Goal: Navigation & Orientation: Find specific page/section

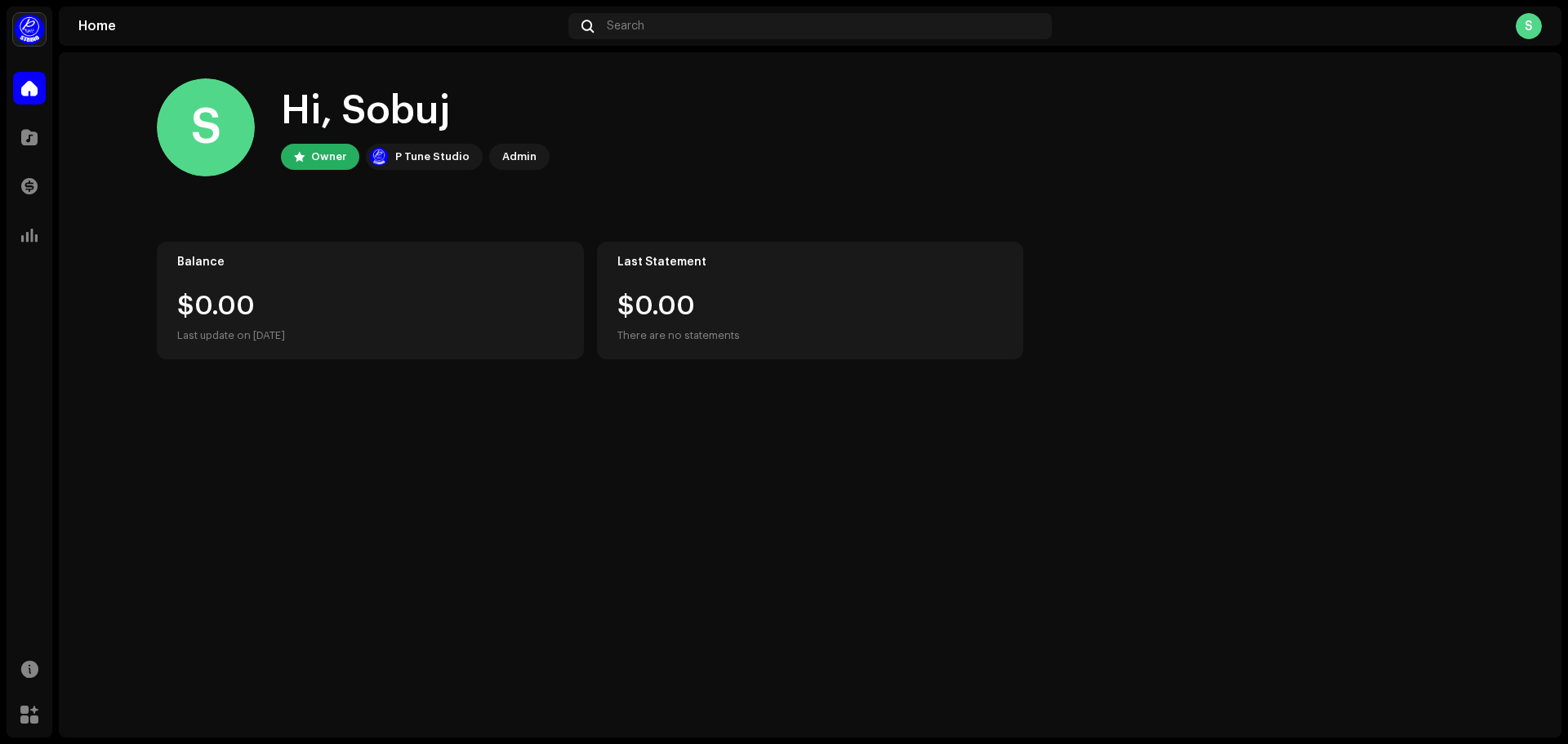
click at [1526, 28] on div "S" at bounding box center [1528, 26] width 26 height 26
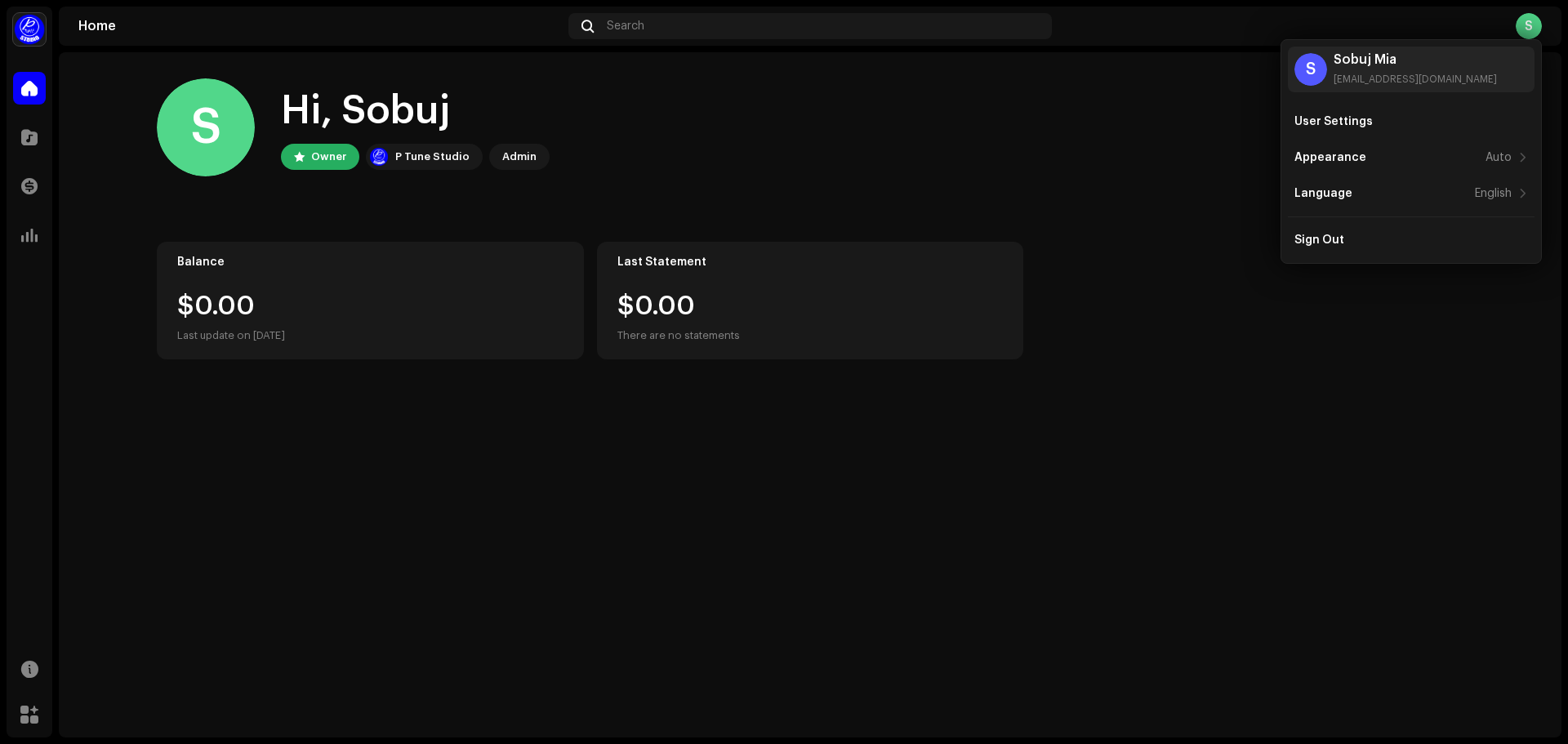
click at [1018, 78] on div "S Hi, Sobuj Owner P Tune Studio Admin" at bounding box center [810, 127] width 1306 height 98
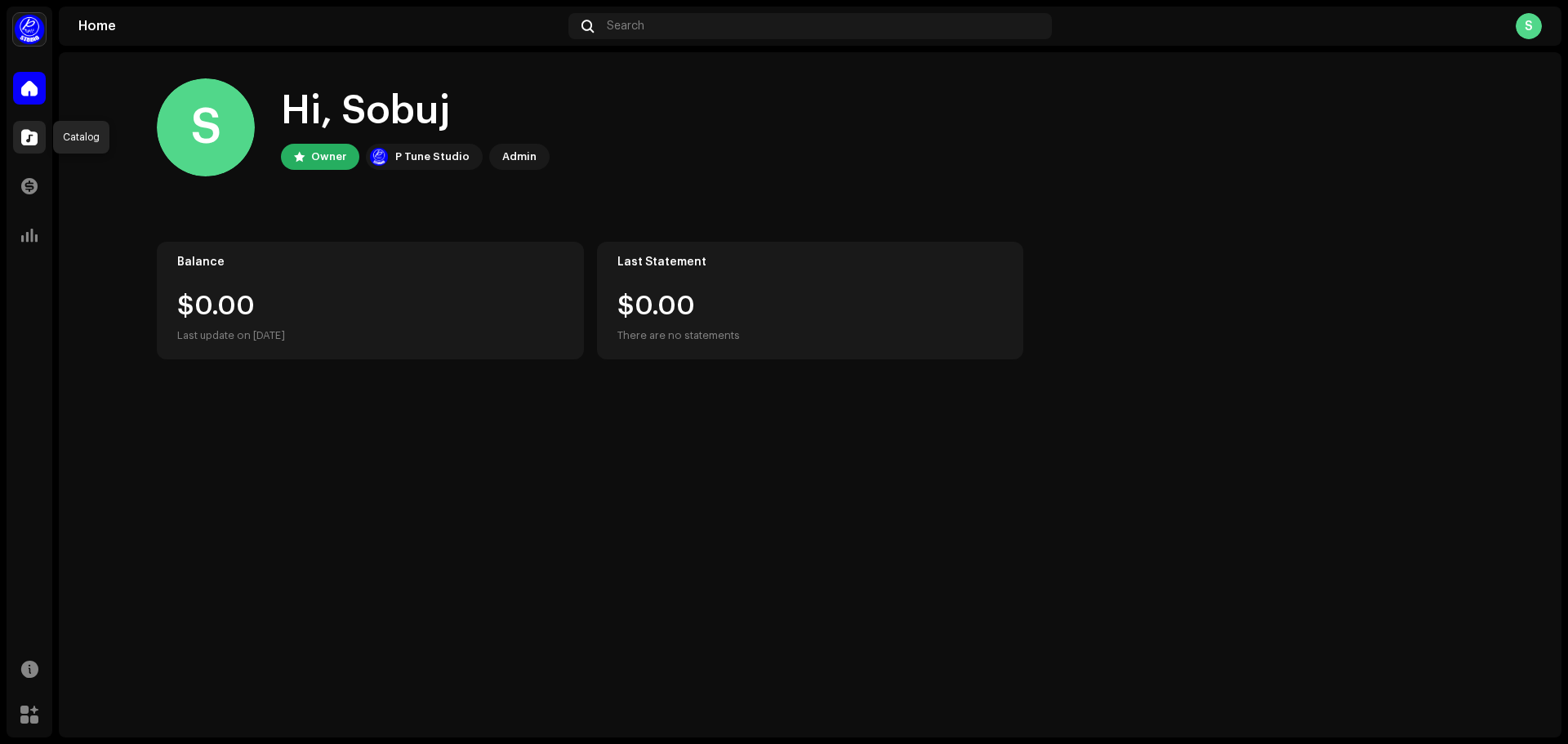
click at [33, 144] on span at bounding box center [28, 137] width 16 height 13
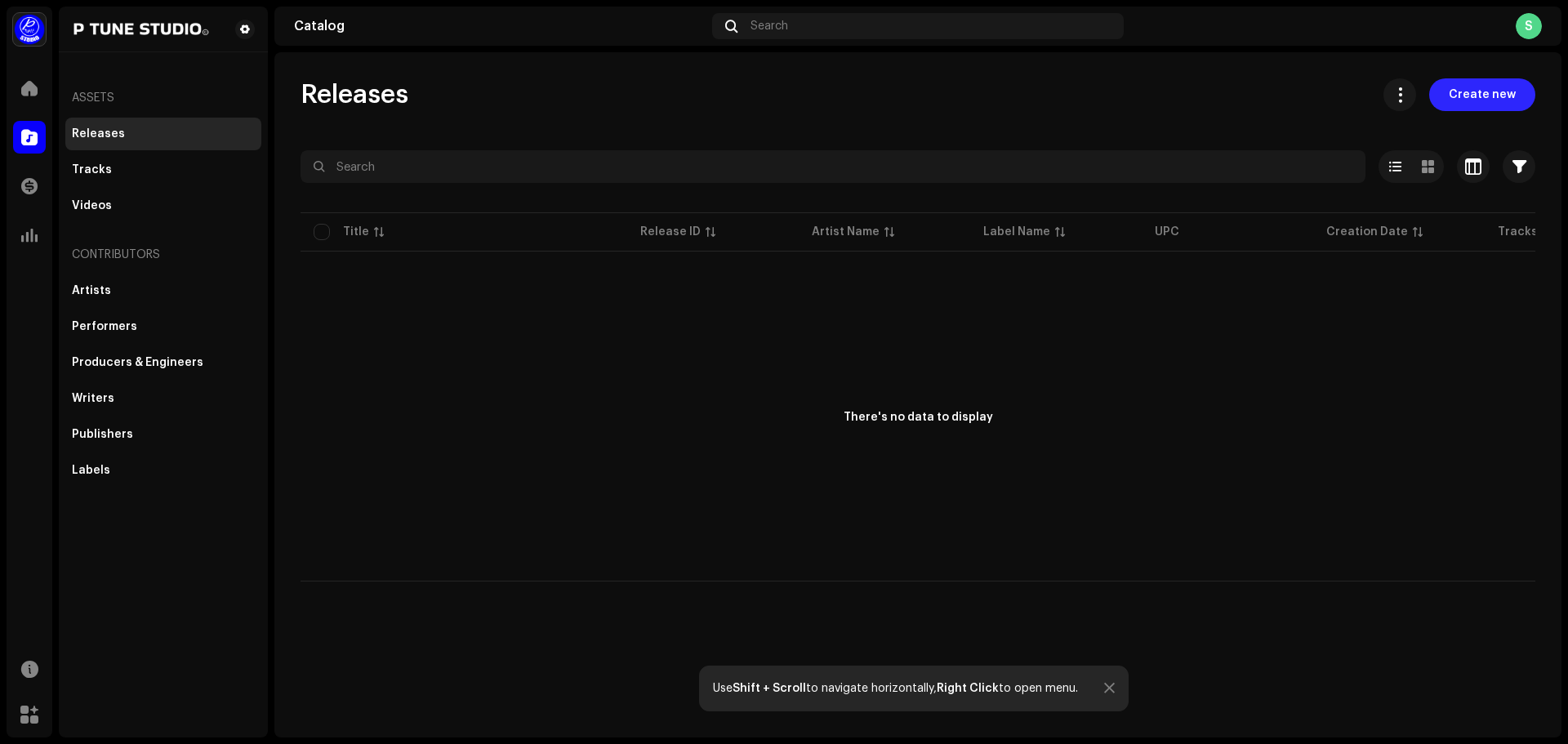
click at [1474, 96] on span "Create new" at bounding box center [1482, 94] width 67 height 33
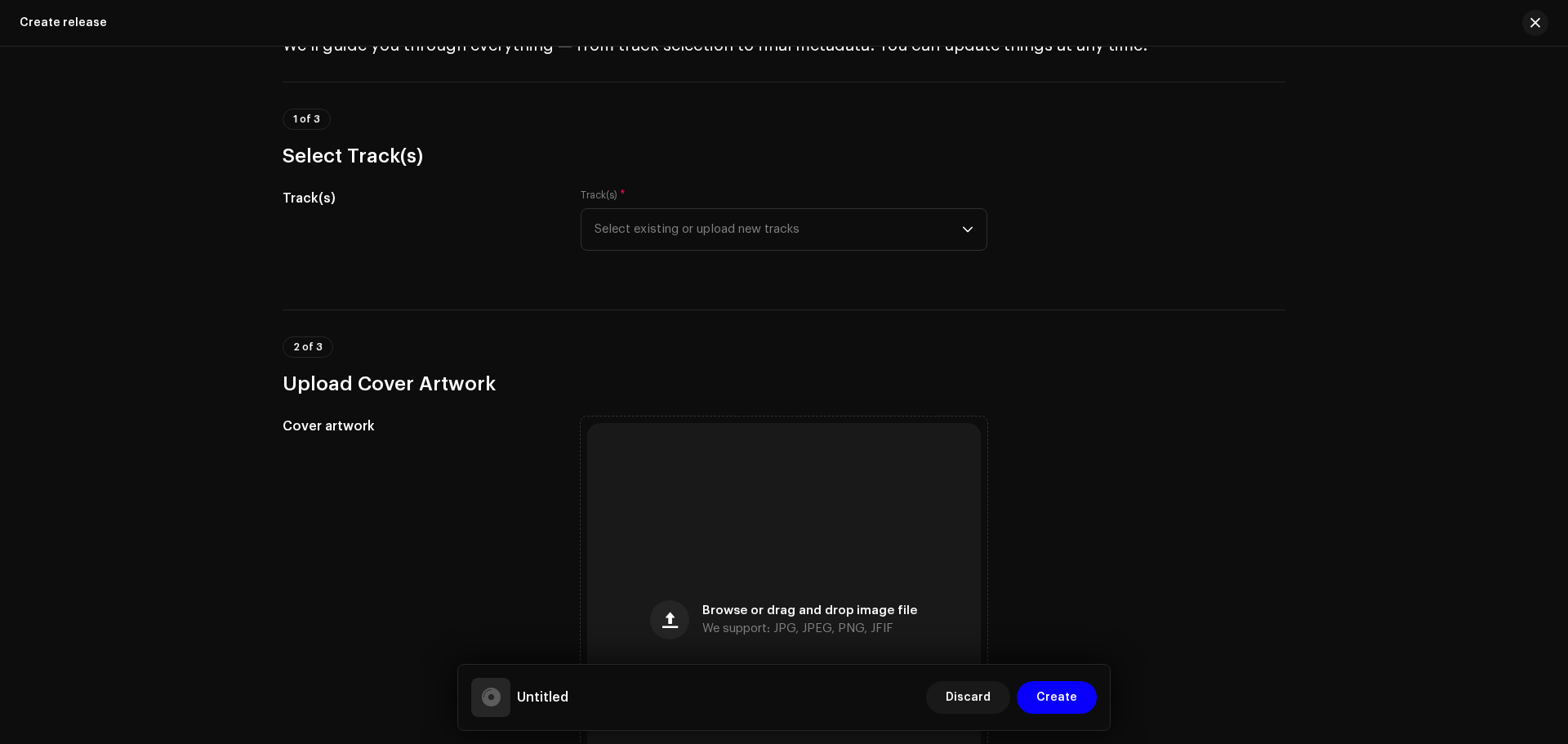
scroll to position [81, 0]
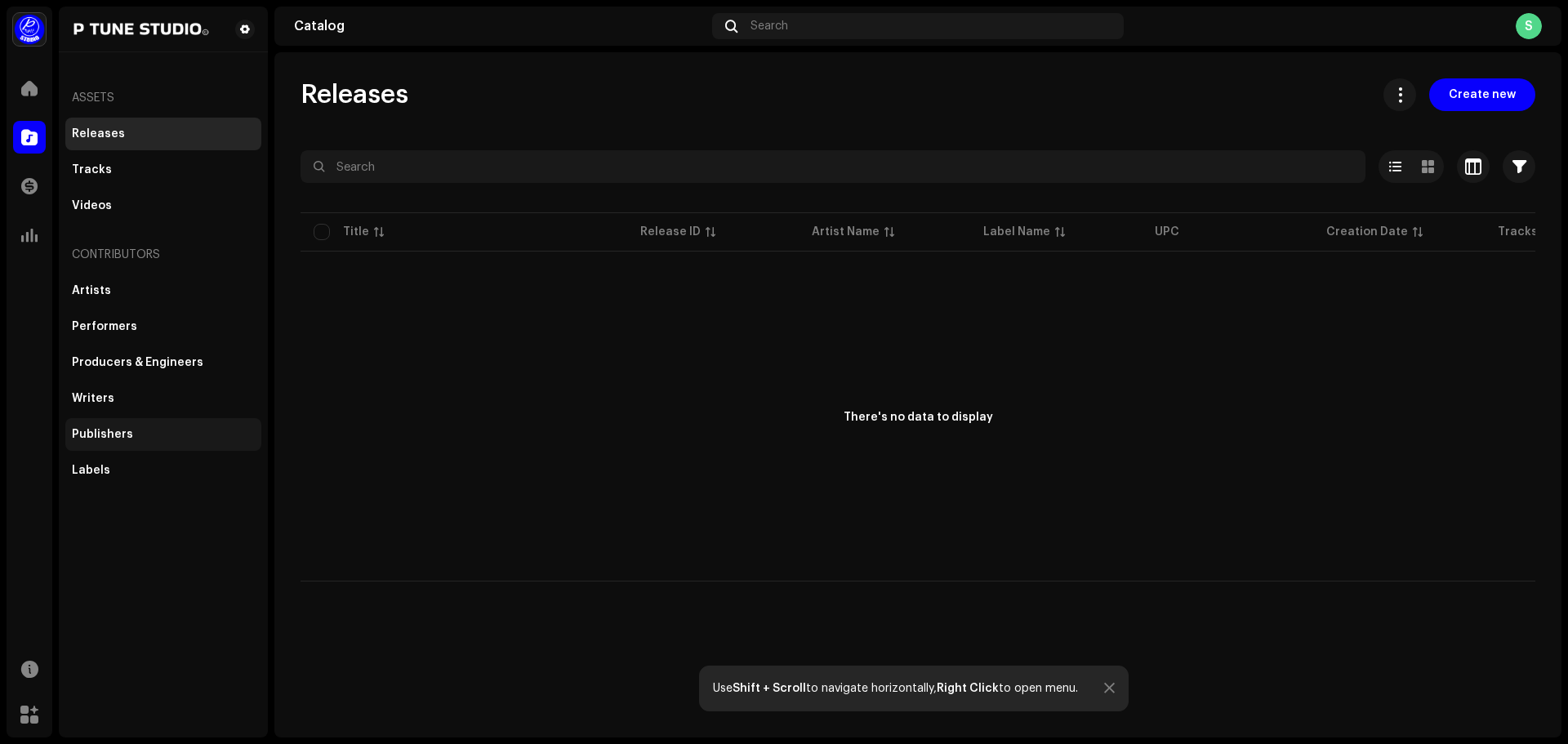
click at [111, 433] on div "Publishers" at bounding box center [102, 434] width 61 height 13
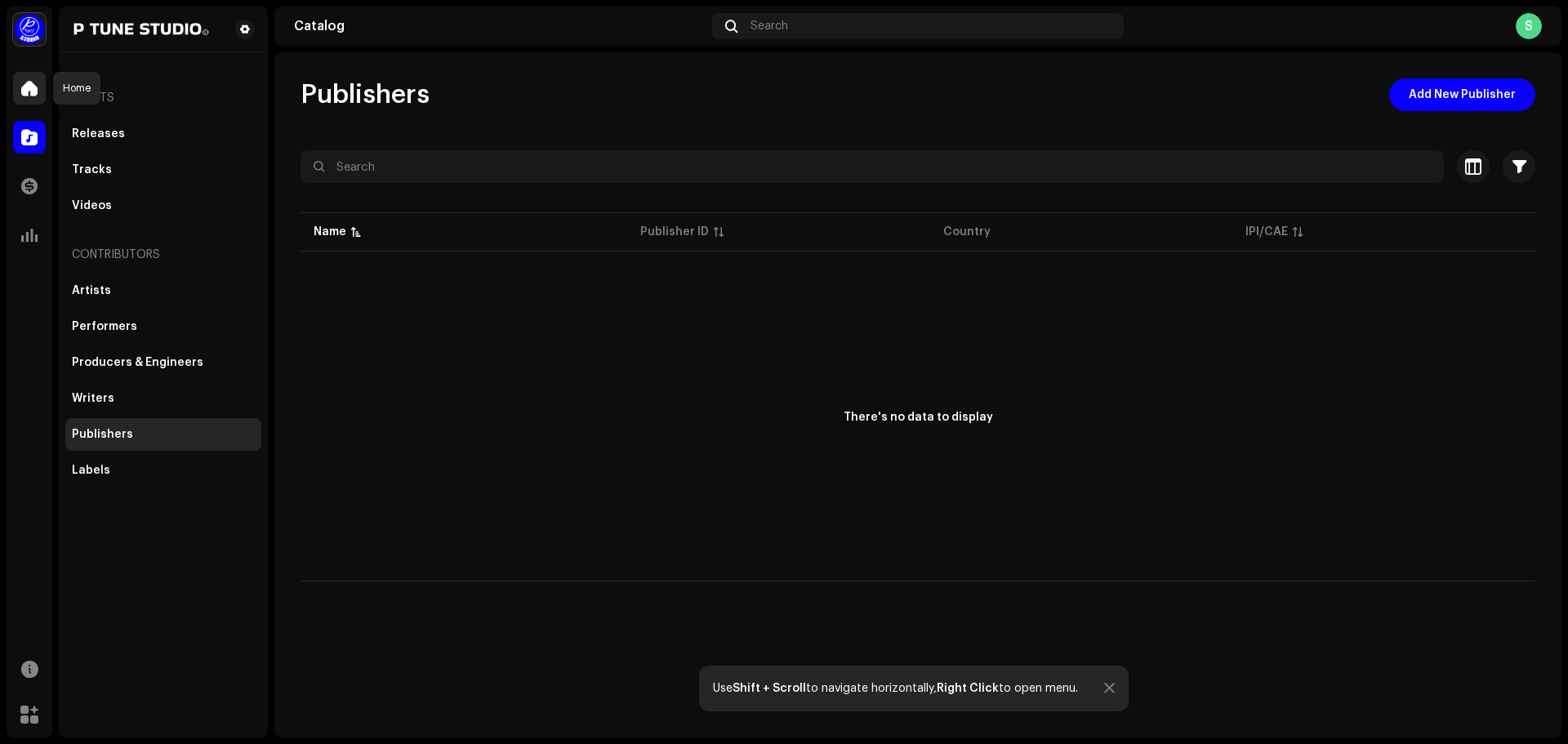
click at [33, 91] on span at bounding box center [28, 88] width 16 height 13
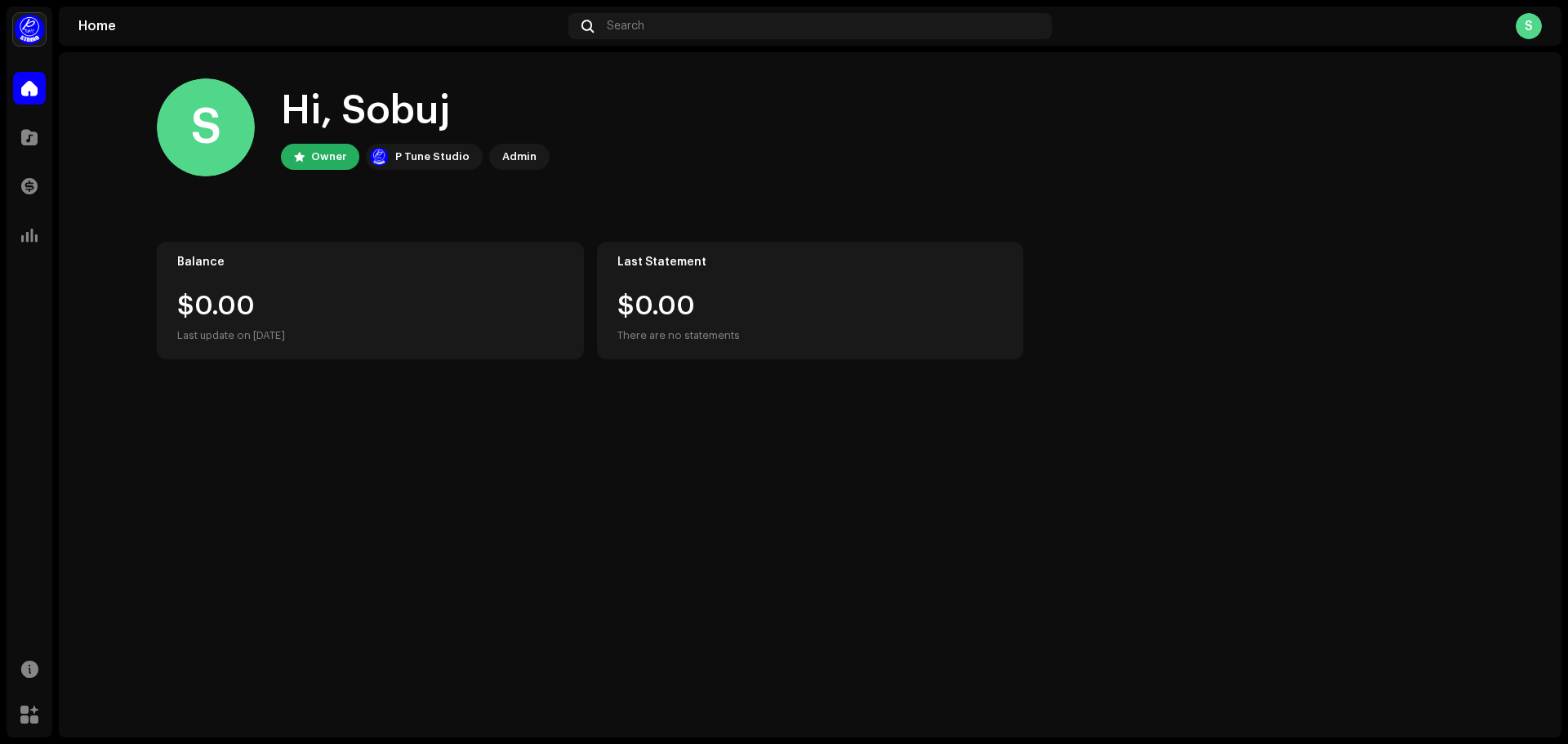
click at [35, 31] on img at bounding box center [29, 29] width 33 height 33
click at [222, 34] on span at bounding box center [227, 37] width 9 height 13
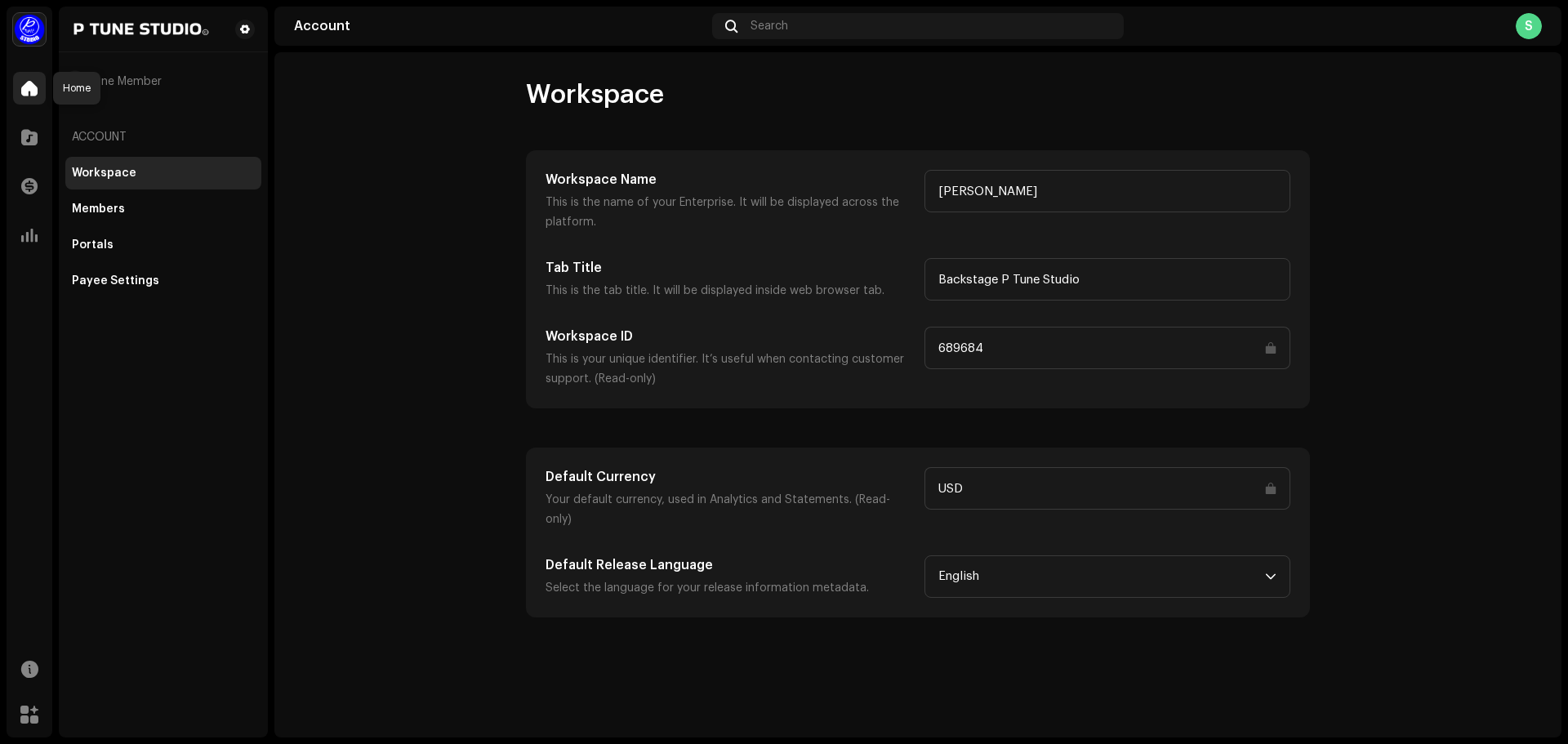
click at [26, 88] on span at bounding box center [28, 88] width 16 height 13
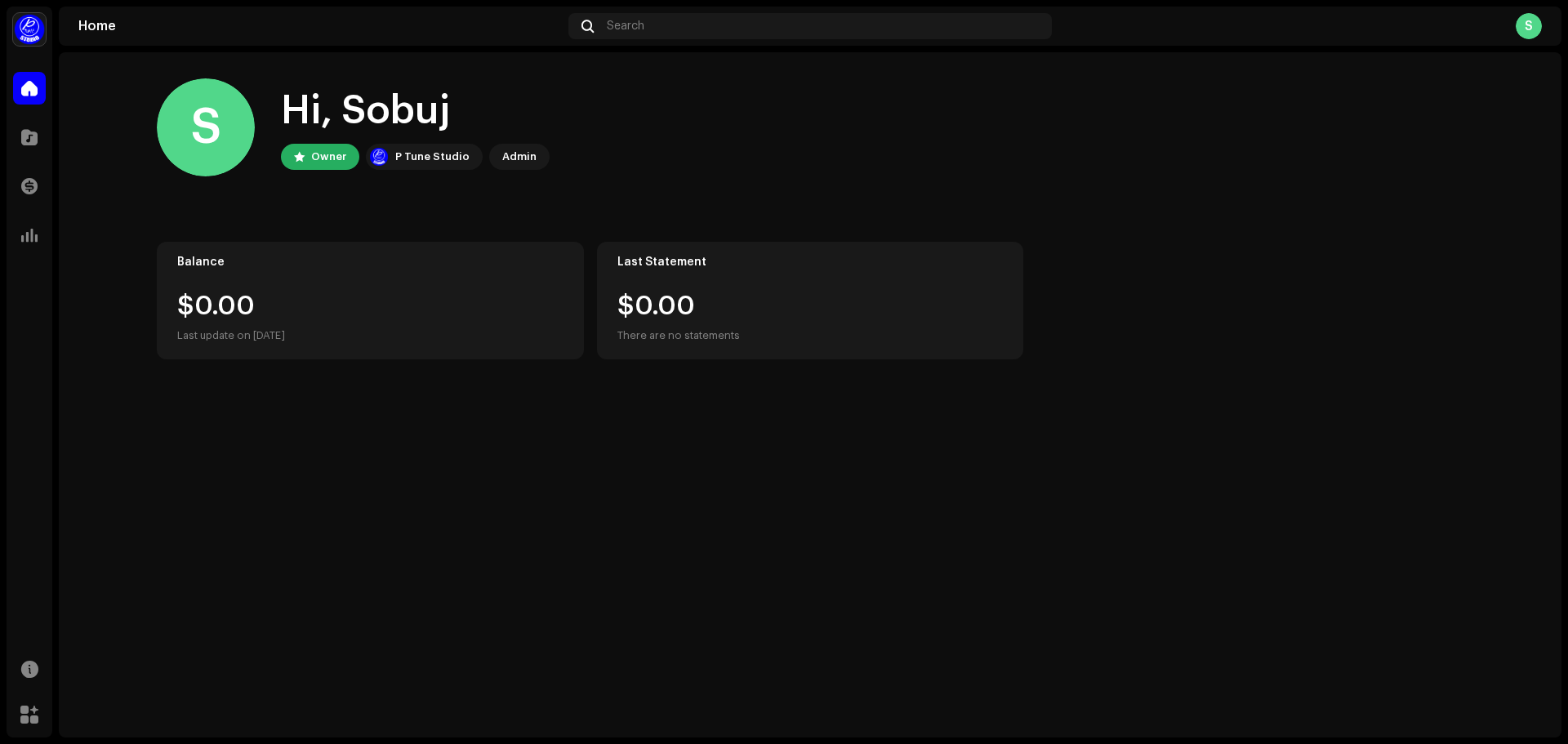
click at [1527, 32] on div "S" at bounding box center [1528, 26] width 26 height 26
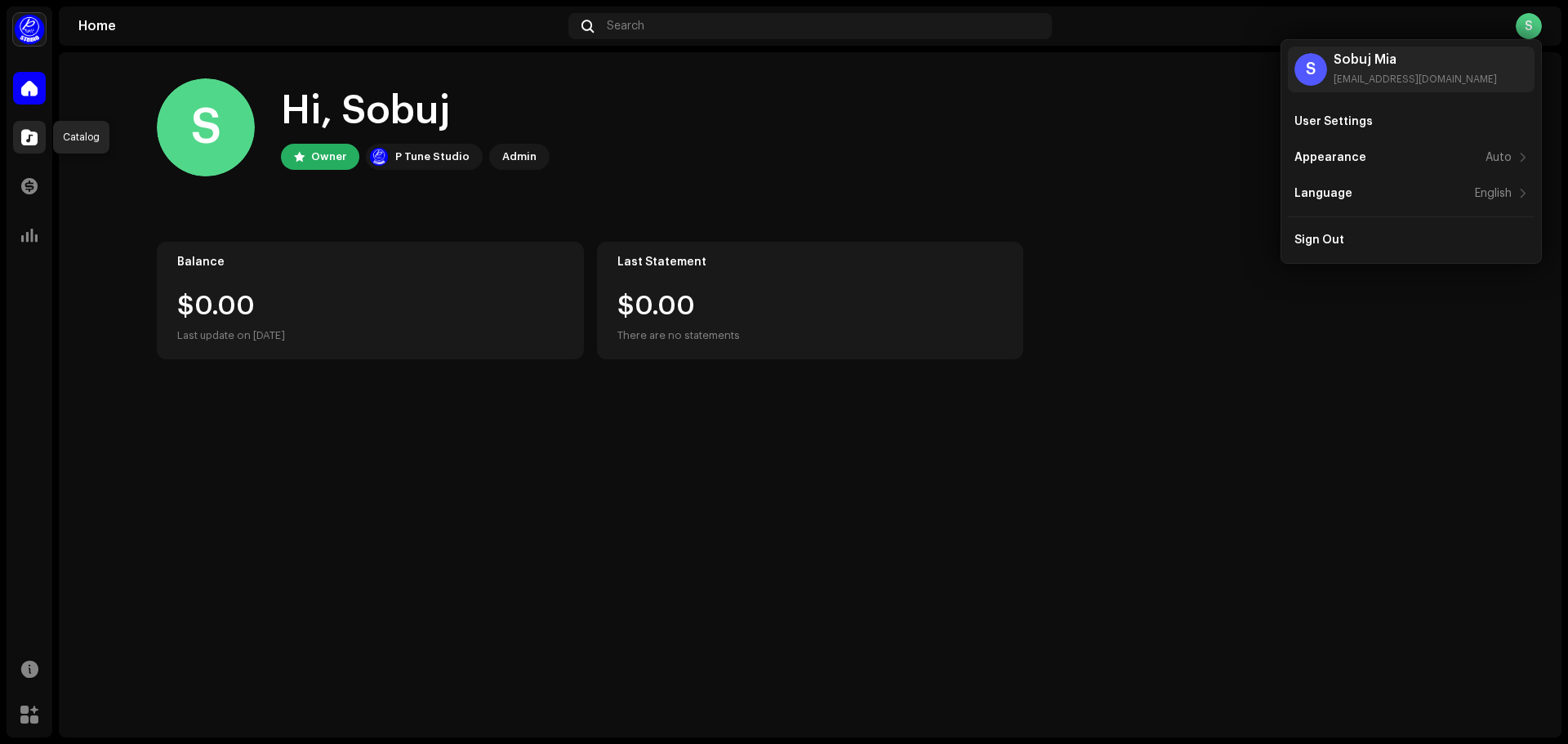
click at [27, 138] on span at bounding box center [28, 137] width 16 height 13
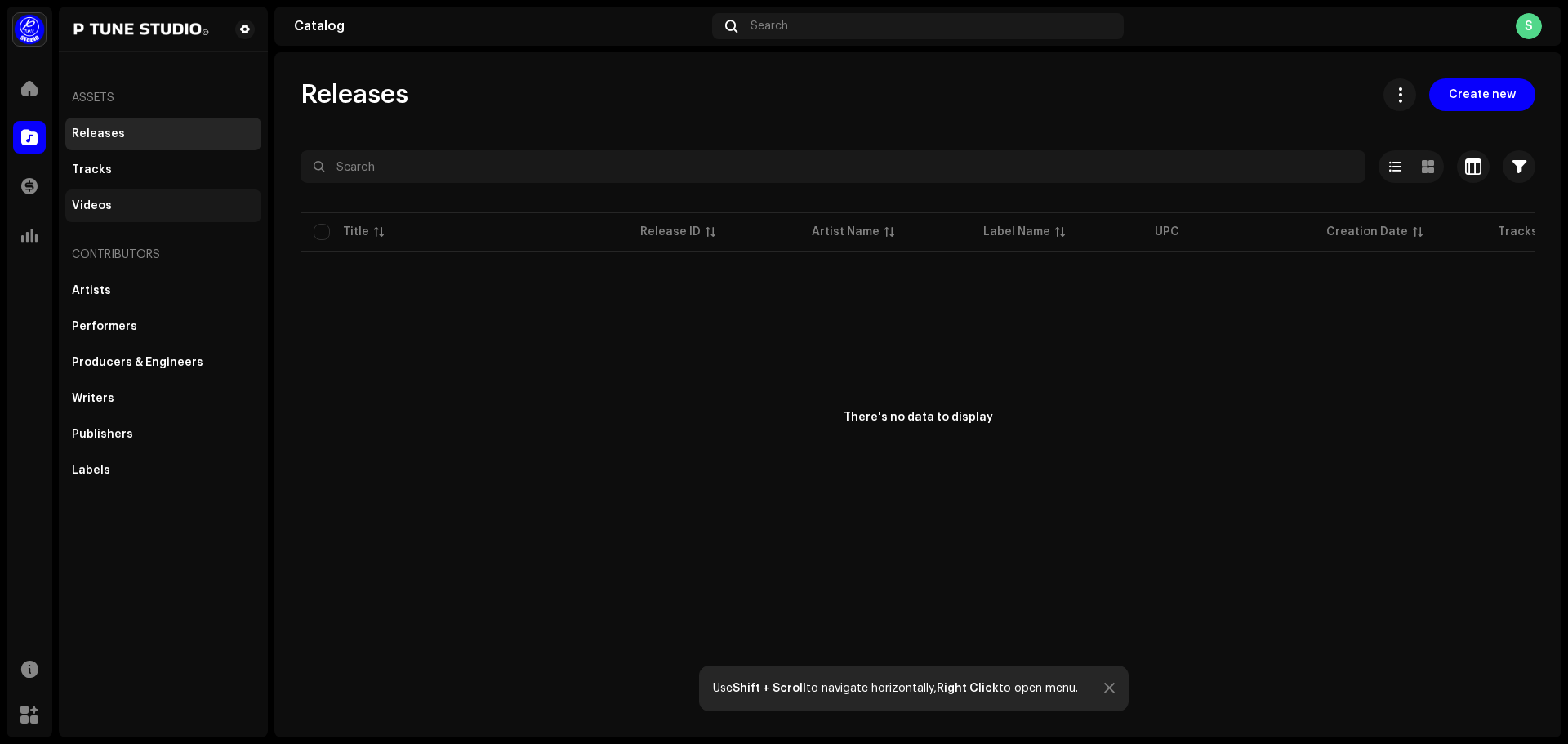
click at [106, 208] on div "Videos" at bounding box center [92, 206] width 40 height 13
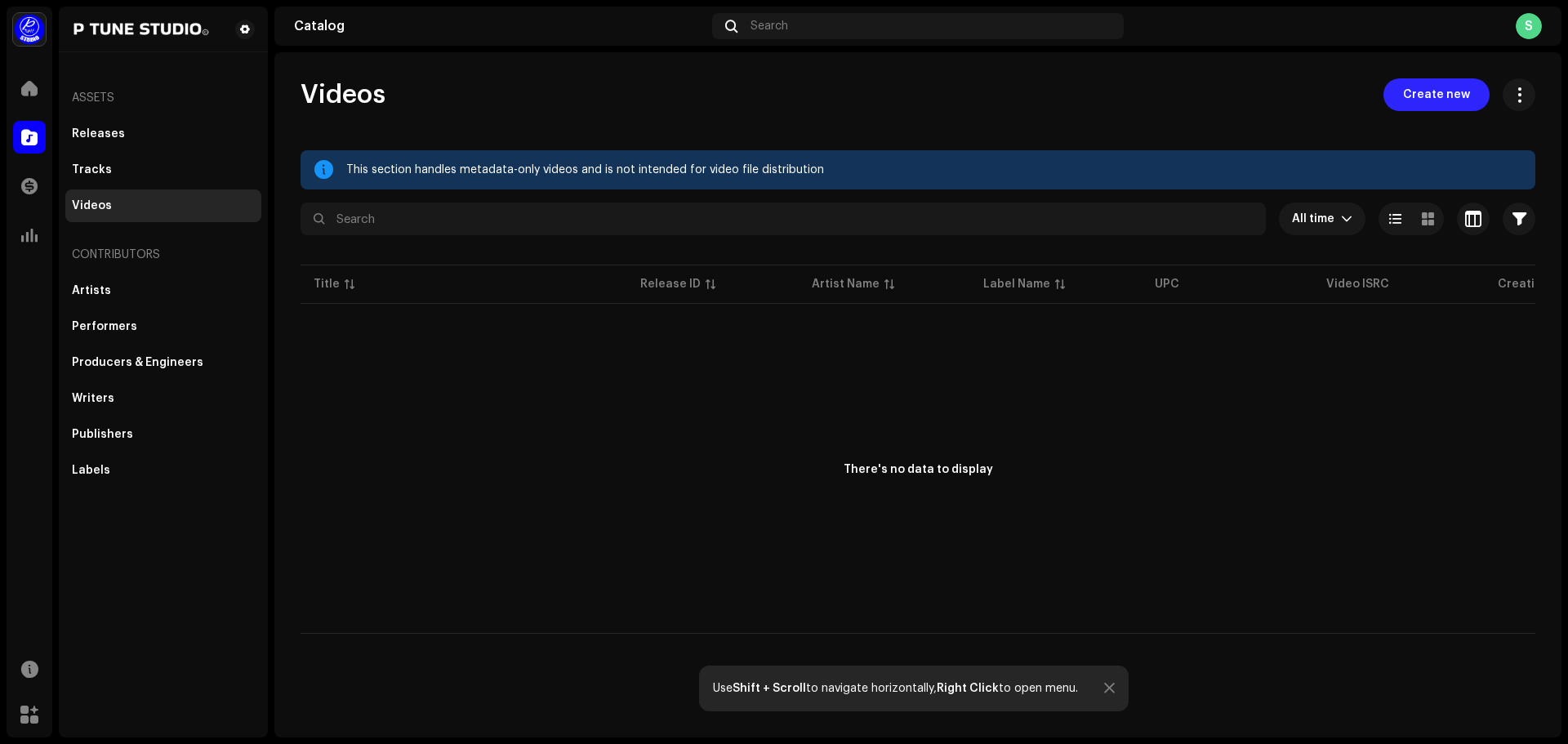
click at [1445, 98] on span "Create new" at bounding box center [1436, 94] width 67 height 33
click at [114, 27] on img at bounding box center [140, 29] width 137 height 20
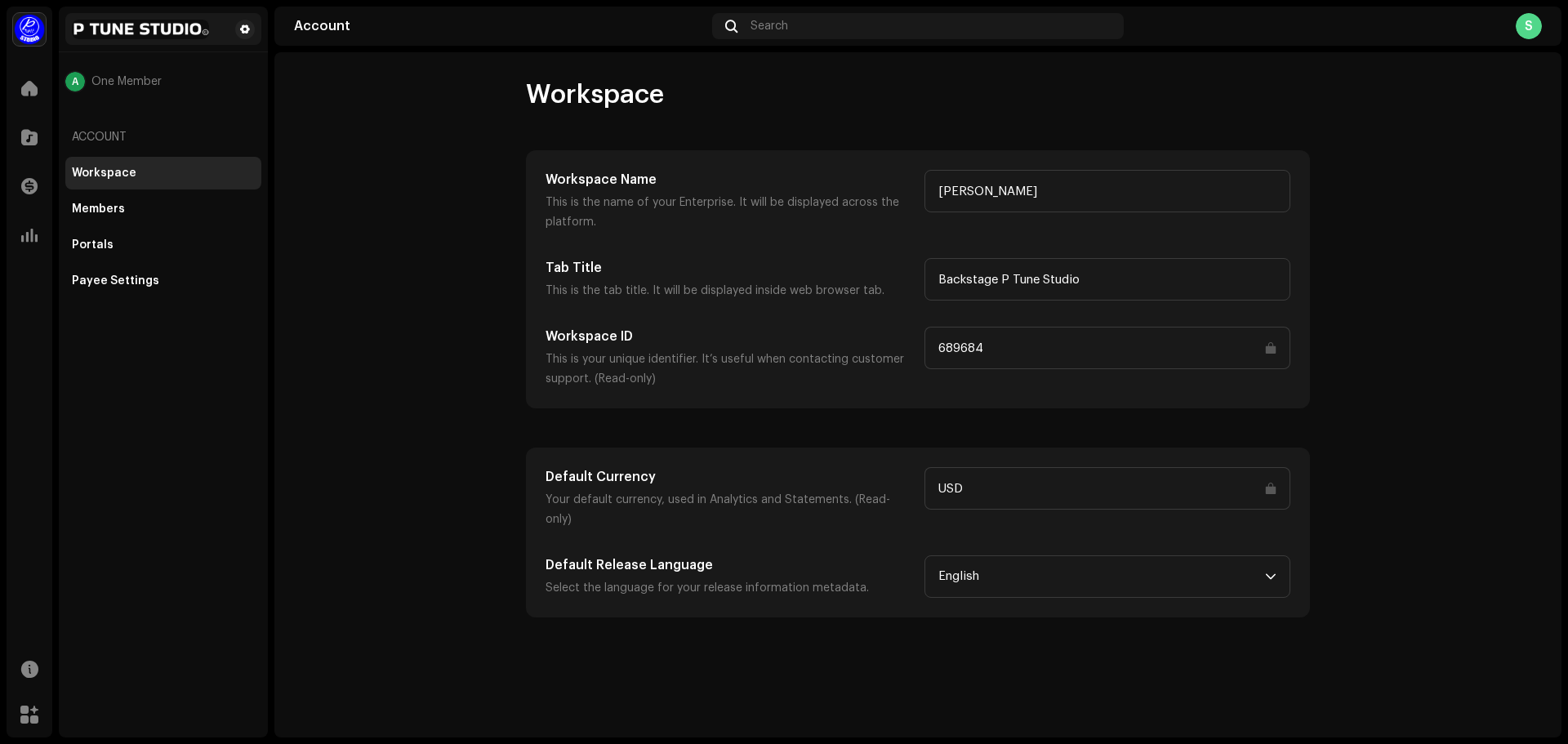
click at [156, 29] on img at bounding box center [140, 29] width 137 height 20
click at [121, 29] on img at bounding box center [140, 29] width 137 height 20
click at [34, 90] on span at bounding box center [28, 88] width 16 height 13
